Goal: Task Accomplishment & Management: Use online tool/utility

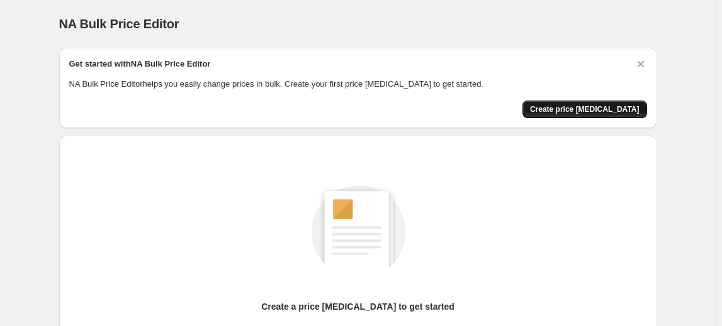
click at [596, 111] on span "Create price [MEDICAL_DATA]" at bounding box center [584, 109] width 109 height 10
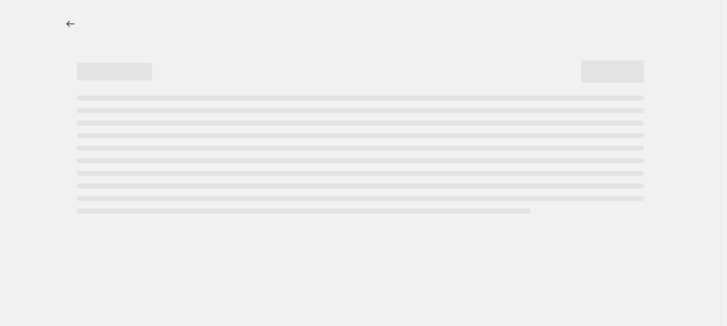
select select "percentage"
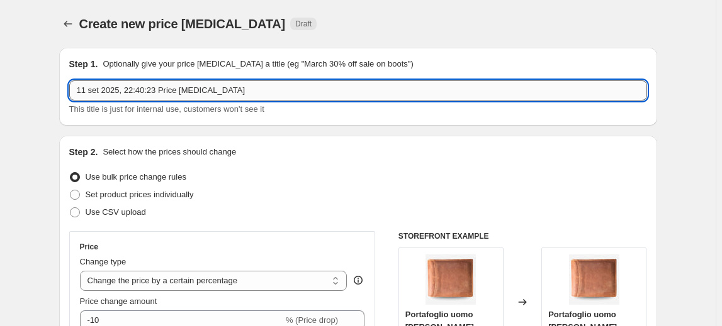
click at [175, 87] on input "11 set 2025, 22:40:23 Price [MEDICAL_DATA]" at bounding box center [357, 91] width 577 height 20
click at [168, 92] on input "11 set 2025, 22:40:23 Price [MEDICAL_DATA]" at bounding box center [357, 91] width 577 height 20
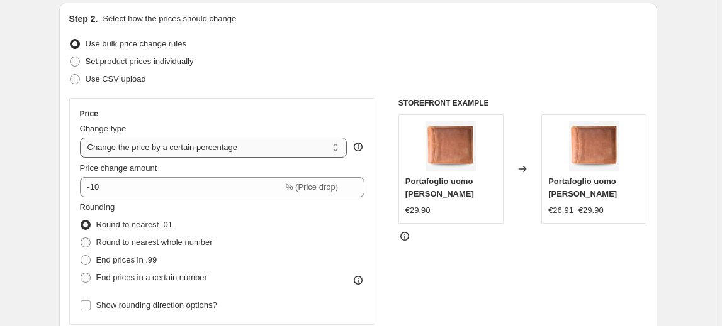
type input "Arani m1"
click at [192, 147] on select "Change the price to a certain amount Change the price by a certain amount Chang…" at bounding box center [213, 148] width 267 height 20
click at [82, 138] on select "Change the price to a certain amount Change the price by a certain amount Chang…" at bounding box center [213, 148] width 267 height 20
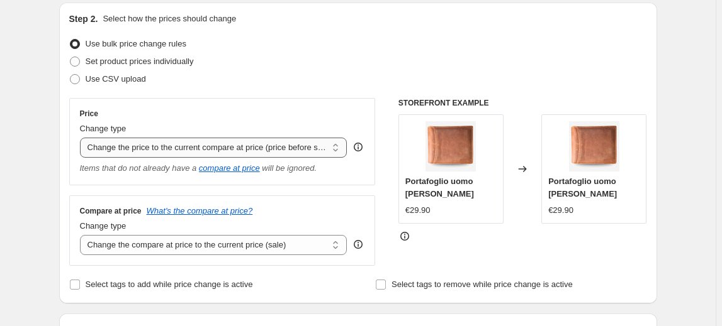
click at [212, 143] on select "Change the price to a certain amount Change the price by a certain amount Chang…" at bounding box center [213, 148] width 267 height 20
click at [82, 138] on select "Change the price to a certain amount Change the price by a certain amount Chang…" at bounding box center [213, 148] width 267 height 20
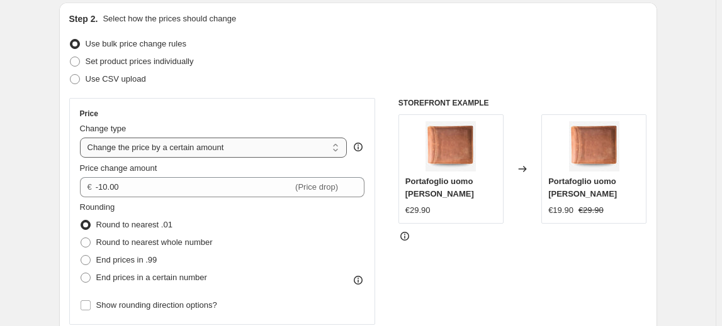
click at [219, 153] on select "Change the price to a certain amount Change the price by a certain amount Chang…" at bounding box center [213, 148] width 267 height 20
select select "percentage"
click at [82, 138] on select "Change the price to a certain amount Change the price by a certain amount Chang…" at bounding box center [213, 148] width 267 height 20
type input "-15"
click at [221, 145] on select "Change the price to a certain amount Change the price by a certain amount Chang…" at bounding box center [213, 148] width 267 height 20
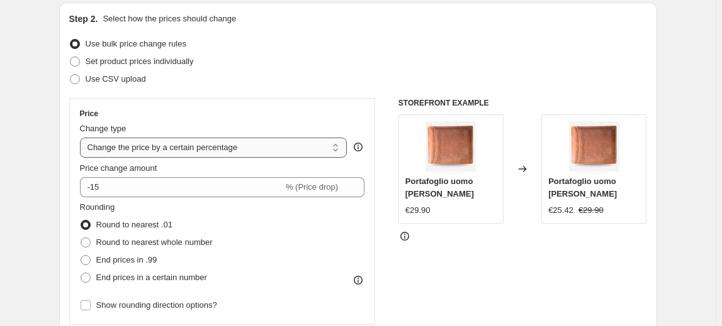
click at [82, 138] on select "Change the price to a certain amount Change the price by a certain amount Chang…" at bounding box center [213, 148] width 267 height 20
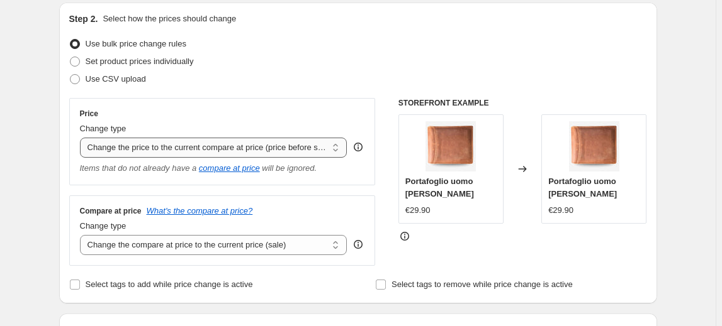
click at [213, 150] on select "Change the price to a certain amount Change the price by a certain amount Chang…" at bounding box center [213, 148] width 267 height 20
click at [82, 138] on select "Change the price to a certain amount Change the price by a certain amount Chang…" at bounding box center [213, 148] width 267 height 20
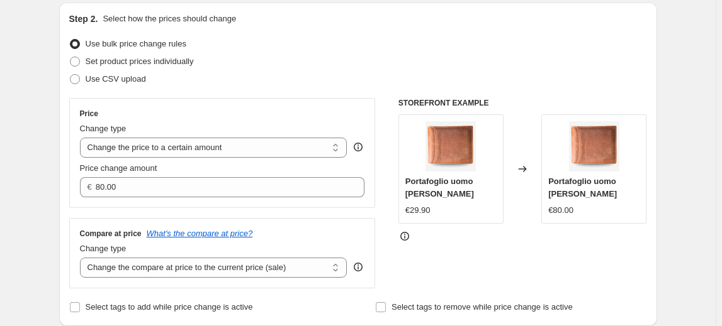
click at [209, 158] on div "Price Change type Change the price to a certain amount Change the price by a ce…" at bounding box center [222, 153] width 285 height 89
click at [209, 150] on select "Change the price to a certain amount Change the price by a certain amount Chang…" at bounding box center [213, 148] width 267 height 20
select select "percentage"
click at [82, 138] on select "Change the price to a certain amount Change the price by a certain amount Chang…" at bounding box center [213, 148] width 267 height 20
type input "-15"
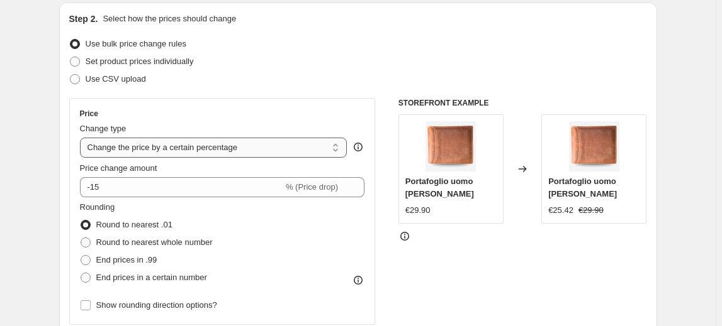
click at [231, 153] on select "Change the price to a certain amount Change the price by a certain amount Chang…" at bounding box center [213, 148] width 267 height 20
click at [82, 138] on select "Change the price to a certain amount Change the price by a certain amount Chang…" at bounding box center [213, 148] width 267 height 20
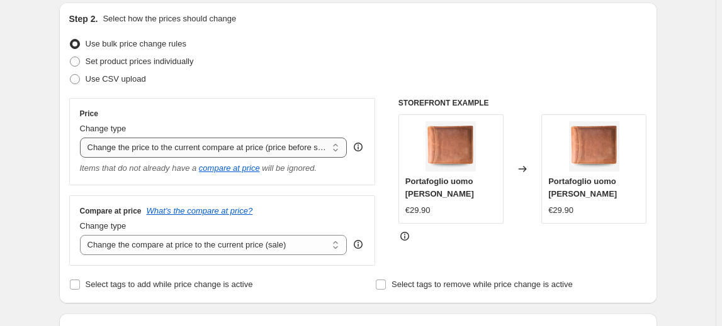
click at [265, 150] on select "Change the price to a certain amount Change the price by a certain amount Chang…" at bounding box center [213, 148] width 267 height 20
click at [82, 138] on select "Change the price to a certain amount Change the price by a certain amount Chang…" at bounding box center [213, 148] width 267 height 20
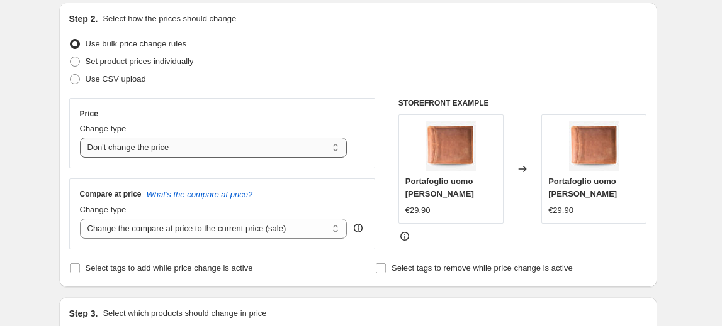
click at [275, 150] on select "Change the price to a certain amount Change the price by a certain amount Chang…" at bounding box center [213, 148] width 267 height 20
click at [82, 138] on select "Change the price to a certain amount Change the price by a certain amount Chang…" at bounding box center [213, 148] width 267 height 20
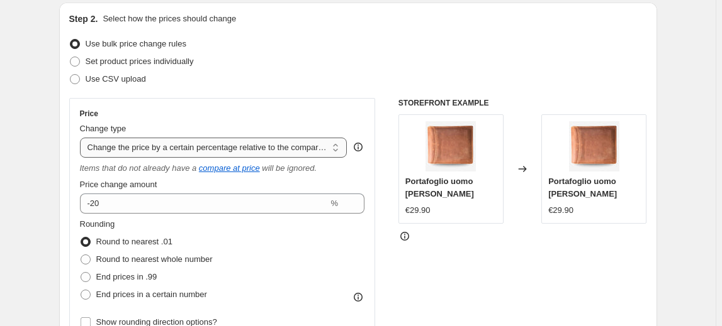
drag, startPoint x: 272, startPoint y: 143, endPoint x: 273, endPoint y: 155, distance: 12.6
click at [272, 143] on select "Change the price to a certain amount Change the price by a certain amount Chang…" at bounding box center [213, 148] width 267 height 20
select select "bcap"
click at [82, 138] on select "Change the price to a certain amount Change the price by a certain amount Chang…" at bounding box center [213, 148] width 267 height 20
type input "-12.00"
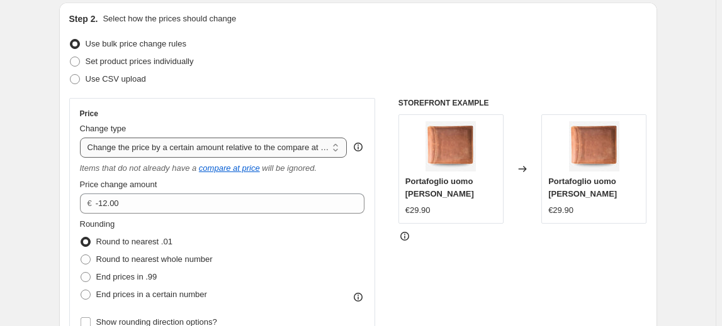
click at [278, 153] on select "Change the price to a certain amount Change the price by a certain amount Chang…" at bounding box center [213, 148] width 267 height 20
click at [82, 138] on select "Change the price to a certain amount Change the price by a certain amount Chang…" at bounding box center [213, 148] width 267 height 20
click at [267, 151] on select "Change the price to a certain amount Change the price by a certain amount Chang…" at bounding box center [213, 148] width 267 height 20
select select "ecap"
click at [82, 138] on select "Change the price to a certain amount Change the price by a certain amount Chang…" at bounding box center [213, 148] width 267 height 20
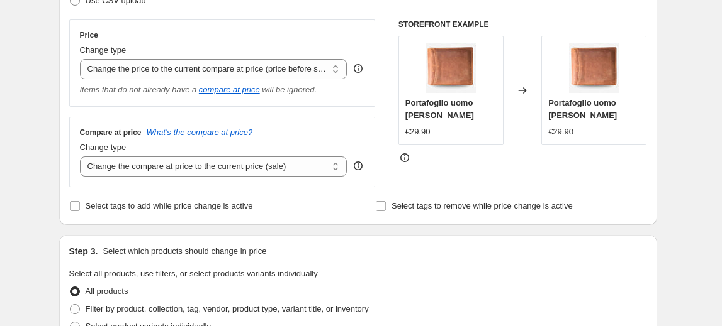
scroll to position [267, 0]
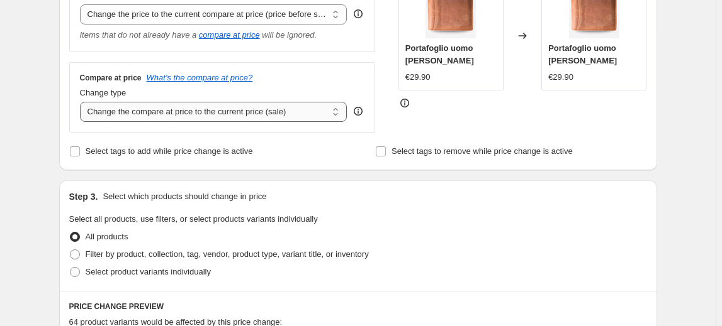
click at [191, 120] on select "Change the compare at price to the current price (sale) Change the compare at p…" at bounding box center [213, 112] width 267 height 20
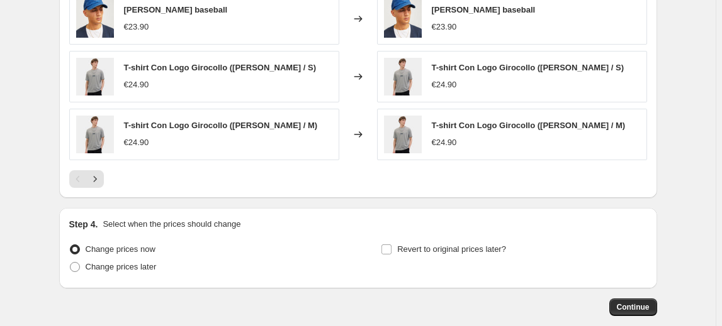
scroll to position [788, 0]
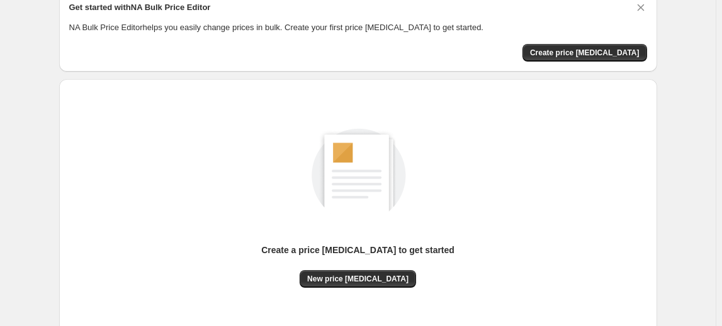
scroll to position [144, 0]
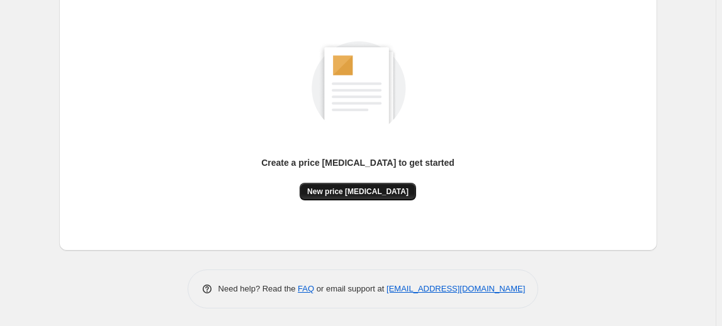
click at [364, 194] on span "New price [MEDICAL_DATA]" at bounding box center [357, 192] width 101 height 10
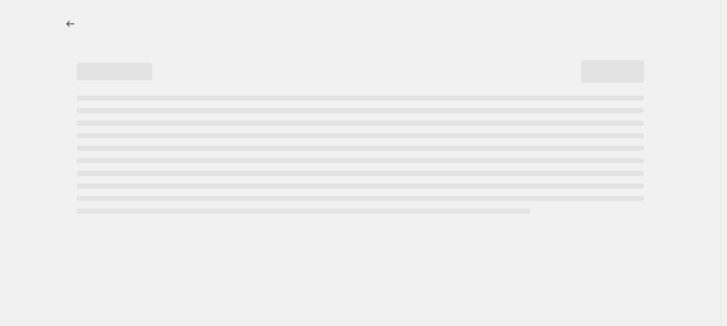
select select "percentage"
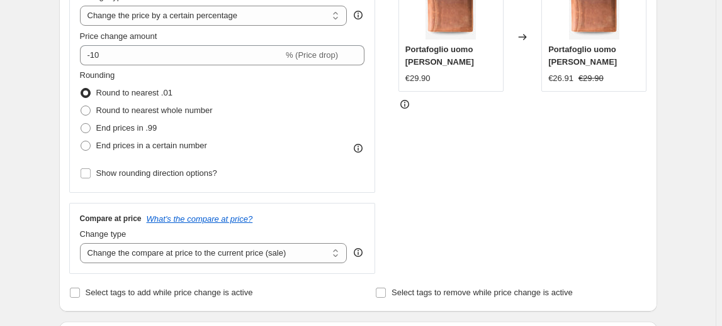
scroll to position [267, 0]
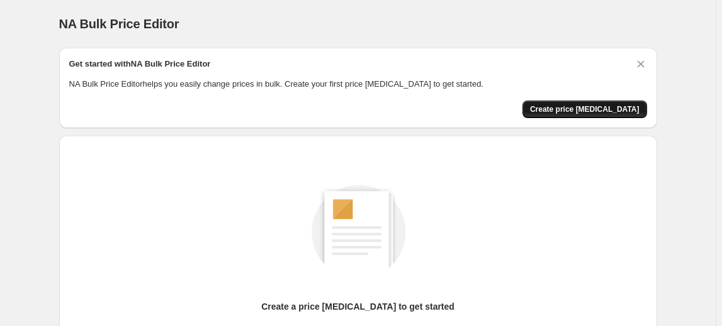
click at [577, 111] on span "Create price [MEDICAL_DATA]" at bounding box center [584, 109] width 109 height 10
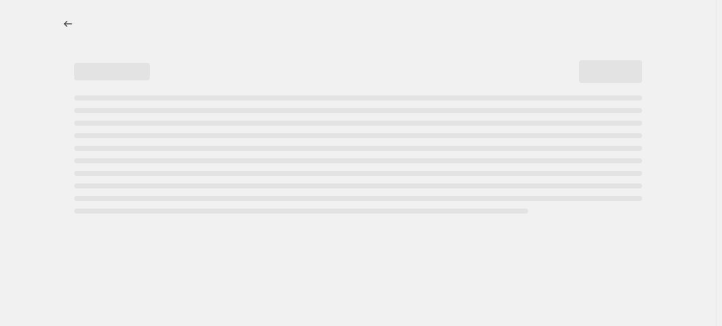
select select "percentage"
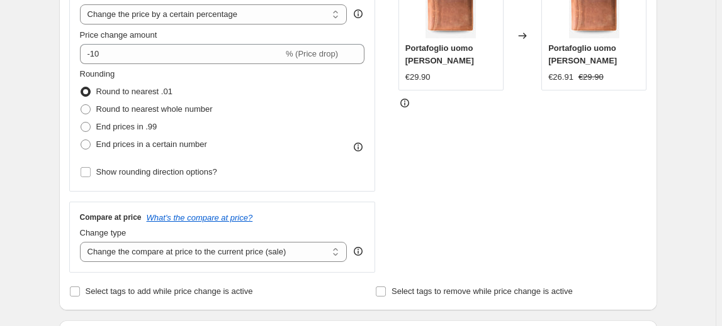
scroll to position [133, 0]
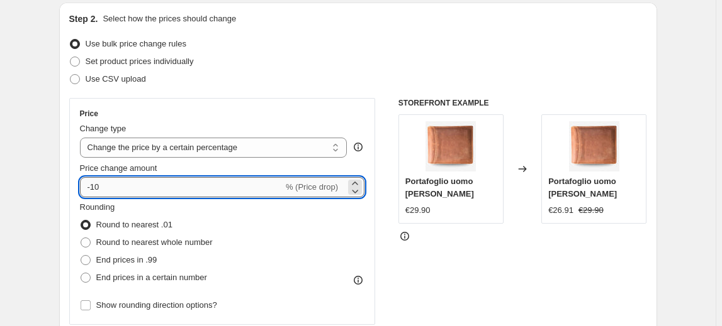
click at [165, 184] on input "-10" at bounding box center [181, 187] width 203 height 20
click at [361, 182] on icon at bounding box center [354, 183] width 13 height 13
click at [356, 191] on icon at bounding box center [355, 192] width 6 height 4
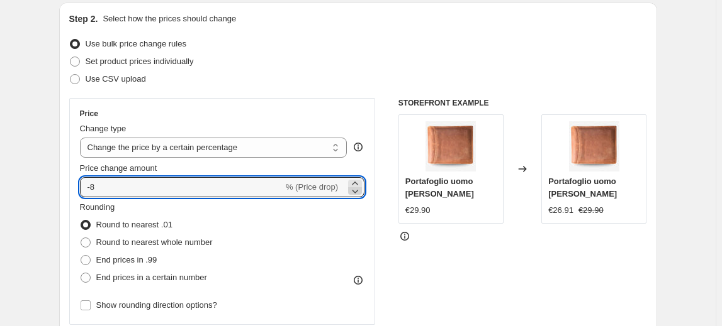
click at [356, 191] on icon at bounding box center [355, 192] width 6 height 4
type input "-12"
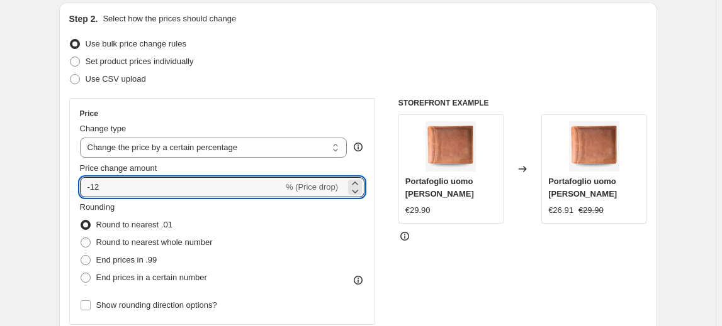
click at [304, 241] on div "Rounding Round to nearest .01 Round to nearest whole number End prices in .99 E…" at bounding box center [222, 244] width 285 height 86
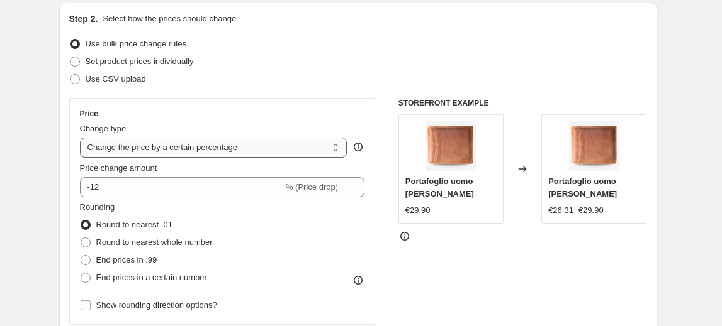
click at [242, 150] on select "Change the price to a certain amount Change the price by a certain amount Chang…" at bounding box center [213, 148] width 267 height 20
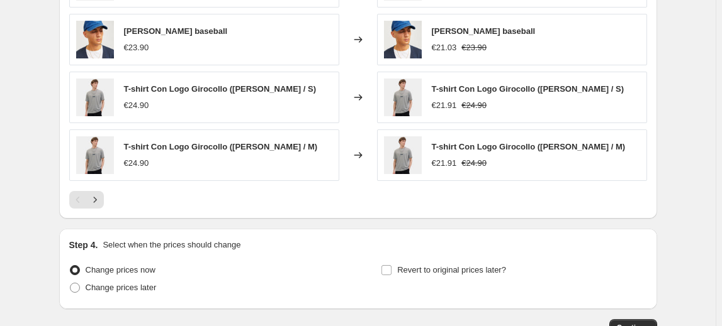
scroll to position [928, 0]
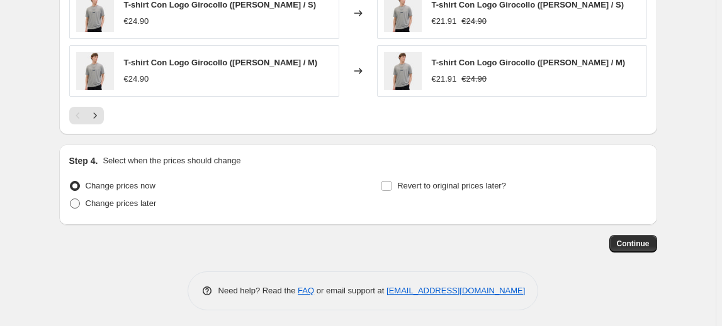
click at [79, 200] on span at bounding box center [75, 204] width 10 height 10
click at [70, 199] on input "Change prices later" at bounding box center [70, 199] width 1 height 1
radio input "true"
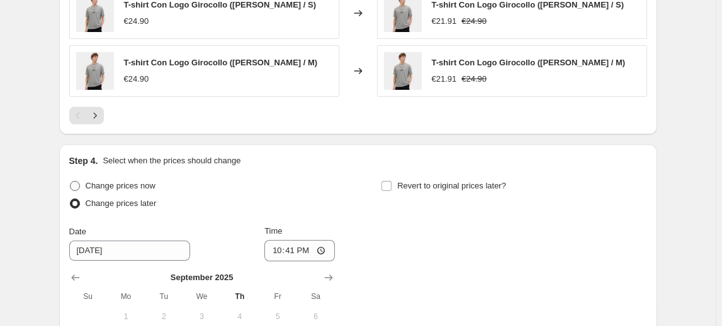
click at [87, 183] on label "Change prices now" at bounding box center [112, 186] width 86 height 18
click at [70, 182] on input "Change prices now" at bounding box center [70, 181] width 1 height 1
radio input "true"
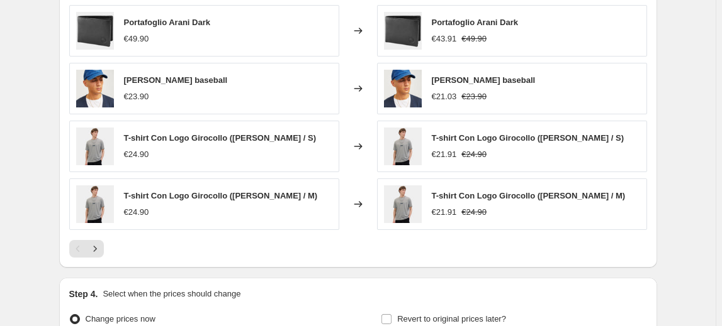
click at [191, 145] on div "T-shirt Con Logo Girocollo ([PERSON_NAME] / S) €24.90" at bounding box center [220, 146] width 192 height 29
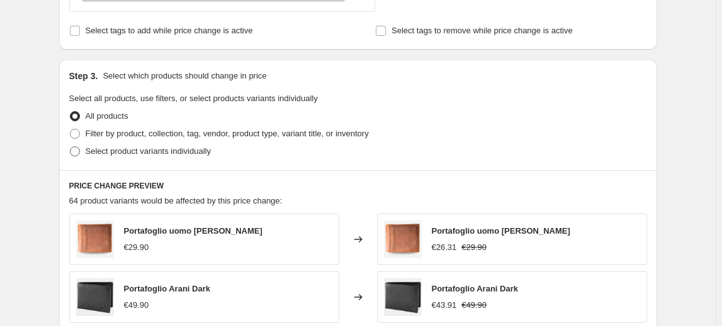
click at [74, 143] on label "Select product variants individually" at bounding box center [140, 152] width 142 height 18
click at [70, 147] on input "Select product variants individually" at bounding box center [70, 147] width 1 height 1
radio input "true"
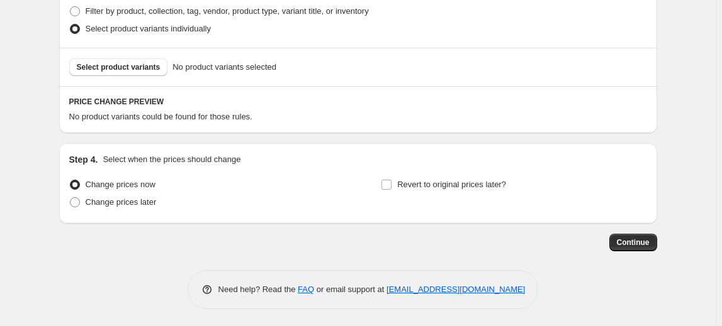
scroll to position [517, 0]
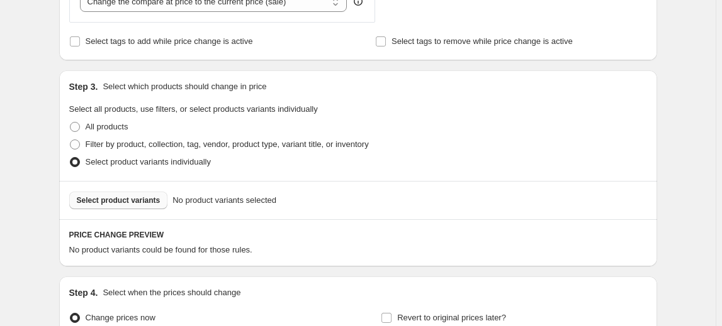
click at [130, 204] on span "Select product variants" at bounding box center [119, 201] width 84 height 10
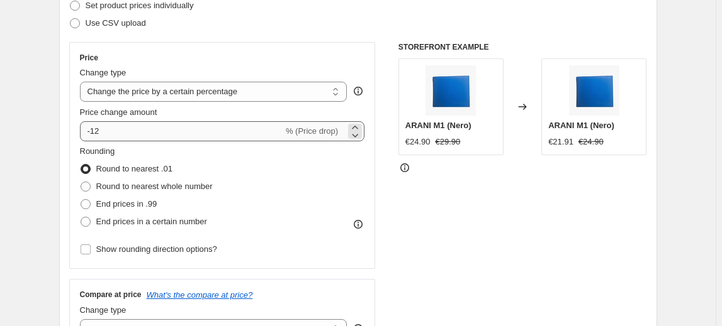
scroll to position [250, 0]
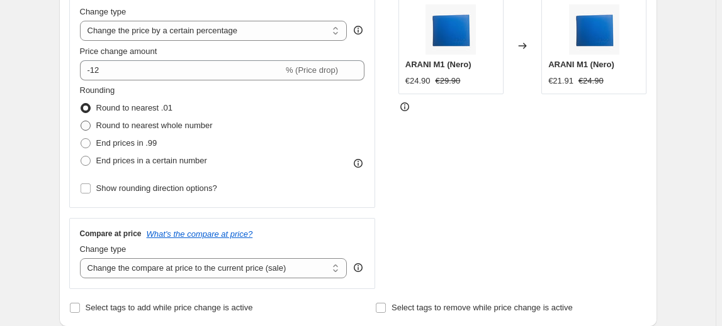
click at [89, 121] on span at bounding box center [86, 126] width 10 height 10
click at [81, 121] on input "Round to nearest whole number" at bounding box center [81, 121] width 1 height 1
radio input "true"
click at [87, 103] on span at bounding box center [86, 108] width 10 height 10
click at [81, 103] on input "Round to nearest .01" at bounding box center [81, 103] width 1 height 1
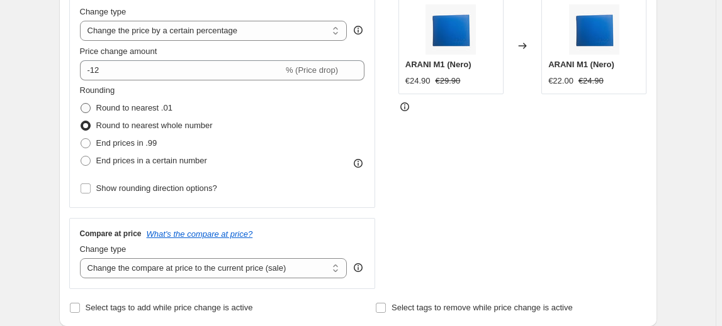
radio input "true"
click at [87, 123] on span at bounding box center [86, 126] width 10 height 10
click at [81, 121] on input "Round to nearest whole number" at bounding box center [81, 121] width 1 height 1
radio input "true"
click at [91, 160] on span at bounding box center [86, 161] width 10 height 10
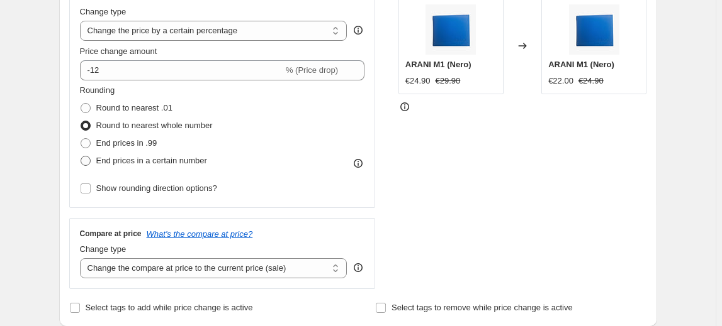
click at [81, 157] on input "End prices in a certain number" at bounding box center [81, 156] width 1 height 1
radio input "true"
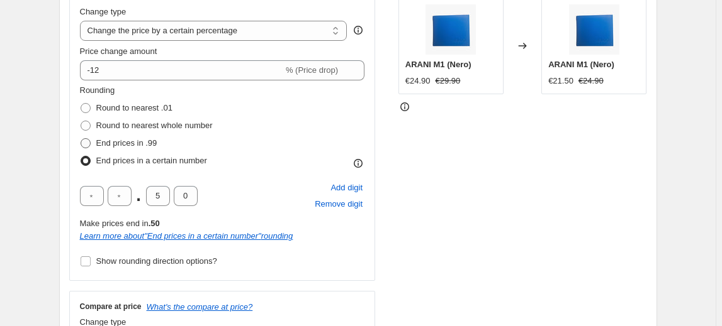
click at [91, 141] on span at bounding box center [86, 143] width 10 height 10
click at [81, 139] on input "End prices in .99" at bounding box center [81, 138] width 1 height 1
radio input "true"
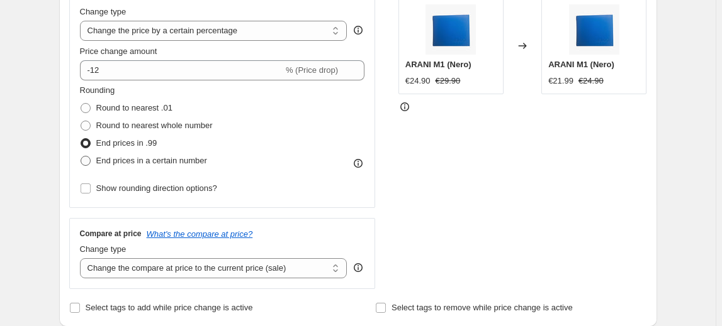
click at [89, 156] on span at bounding box center [86, 161] width 10 height 10
click at [81, 156] on input "End prices in a certain number" at bounding box center [81, 156] width 1 height 1
radio input "true"
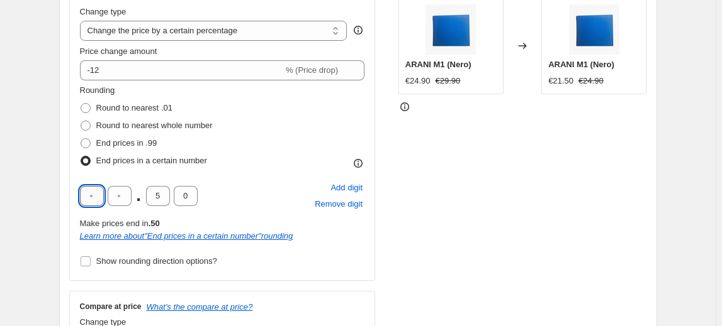
click at [96, 199] on input "text" at bounding box center [92, 196] width 24 height 20
type input "2"
type input "0"
click at [225, 182] on div "2 0 . 5 0 Add digit Remove digit" at bounding box center [222, 196] width 285 height 33
click at [165, 196] on input "5" at bounding box center [158, 196] width 24 height 20
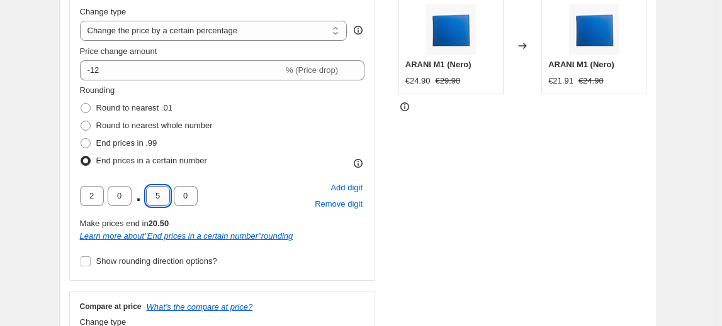
click at [165, 196] on input "5" at bounding box center [158, 196] width 24 height 20
click at [186, 192] on input "0" at bounding box center [186, 196] width 24 height 20
click at [231, 184] on div "2 0 . 0 Add digit Remove digit" at bounding box center [222, 196] width 285 height 33
click at [152, 201] on input "text" at bounding box center [158, 196] width 24 height 20
type input "0"
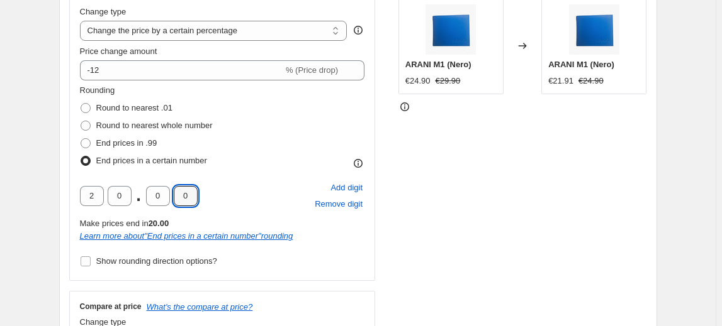
click at [267, 156] on div "Rounding Round to nearest .01 Round to nearest whole number End prices in .99 E…" at bounding box center [222, 127] width 285 height 86
click at [489, 233] on div "STOREFRONT EXAMPLE ARANI M1 (Nero) €24.90 €29.90 Changed to ARANI M1 (Nero) €21…" at bounding box center [522, 171] width 248 height 381
click at [355, 189] on span "Add digit" at bounding box center [346, 188] width 32 height 13
type input "2"
click at [342, 204] on span "Remove digit" at bounding box center [339, 204] width 48 height 13
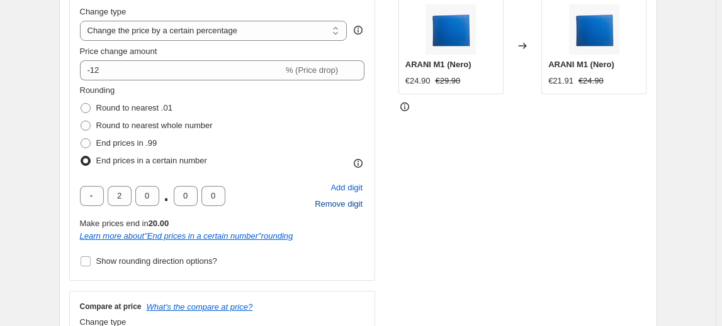
type input "2"
type input "0"
click at [342, 204] on span "Remove digit" at bounding box center [339, 204] width 48 height 13
type input "0"
click at [342, 204] on span "Remove digit" at bounding box center [339, 204] width 48 height 13
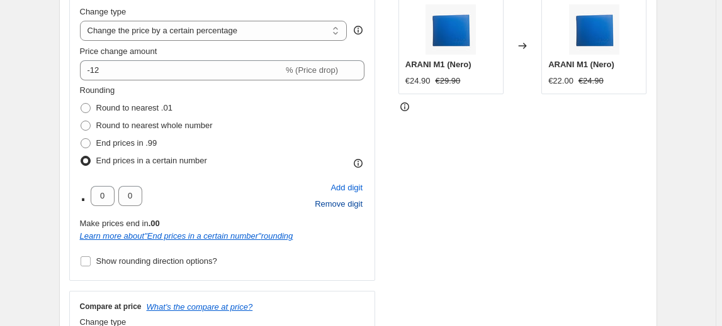
click at [437, 196] on div "STOREFRONT EXAMPLE ARANI M1 (Nero) €24.90 €29.90 Changed to ARANI M1 (Nero) €22…" at bounding box center [522, 171] width 248 height 381
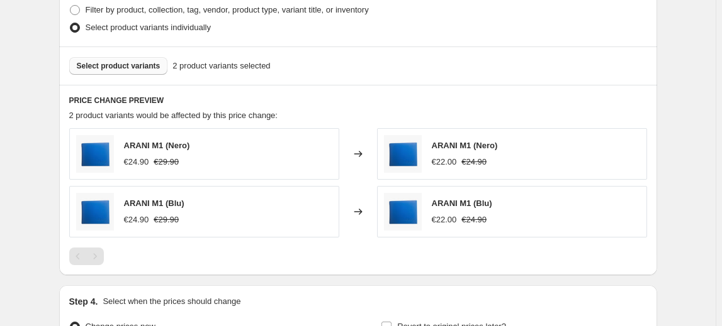
scroll to position [867, 0]
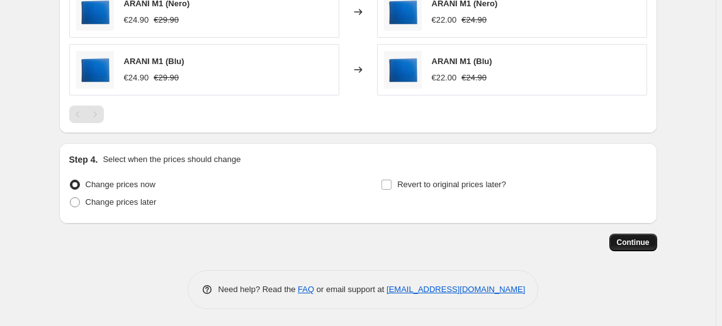
click at [629, 244] on span "Continue" at bounding box center [632, 243] width 33 height 10
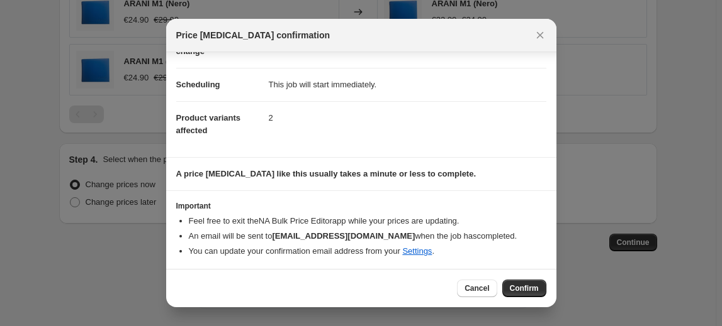
scroll to position [0, 0]
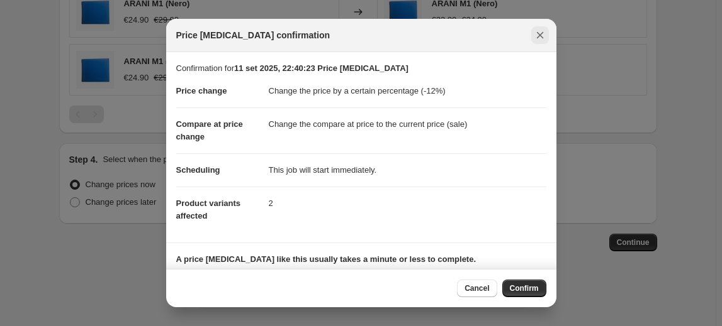
click at [544, 40] on icon "Close" at bounding box center [539, 35] width 13 height 13
